Goal: Check status: Check status

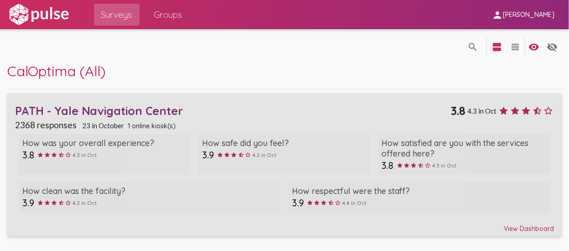
click at [536, 229] on div "View Dashboard" at bounding box center [284, 224] width 539 height 16
